Goal: Task Accomplishment & Management: Manage account settings

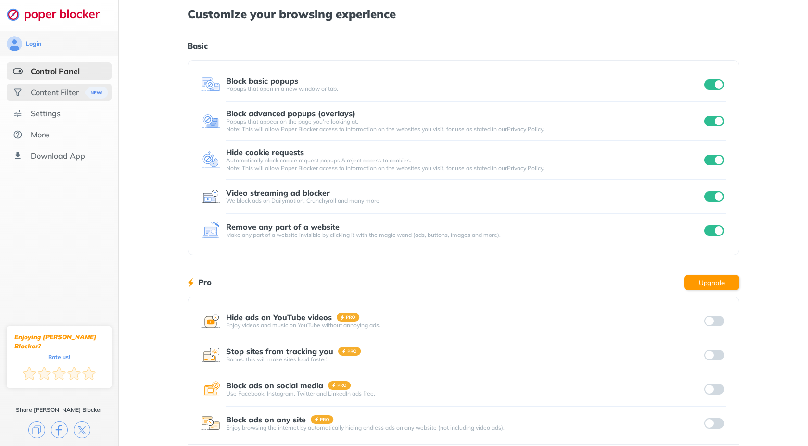
click at [63, 90] on div "Content Filter" at bounding box center [55, 93] width 48 height 10
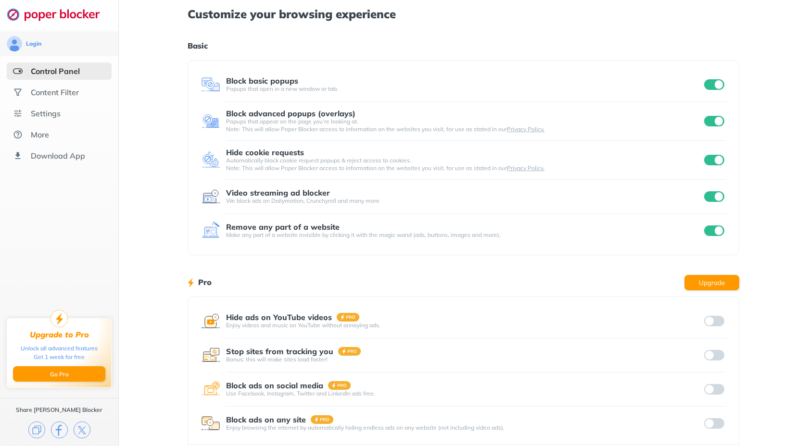
scroll to position [1, 0]
